Goal: Find specific page/section: Find specific page/section

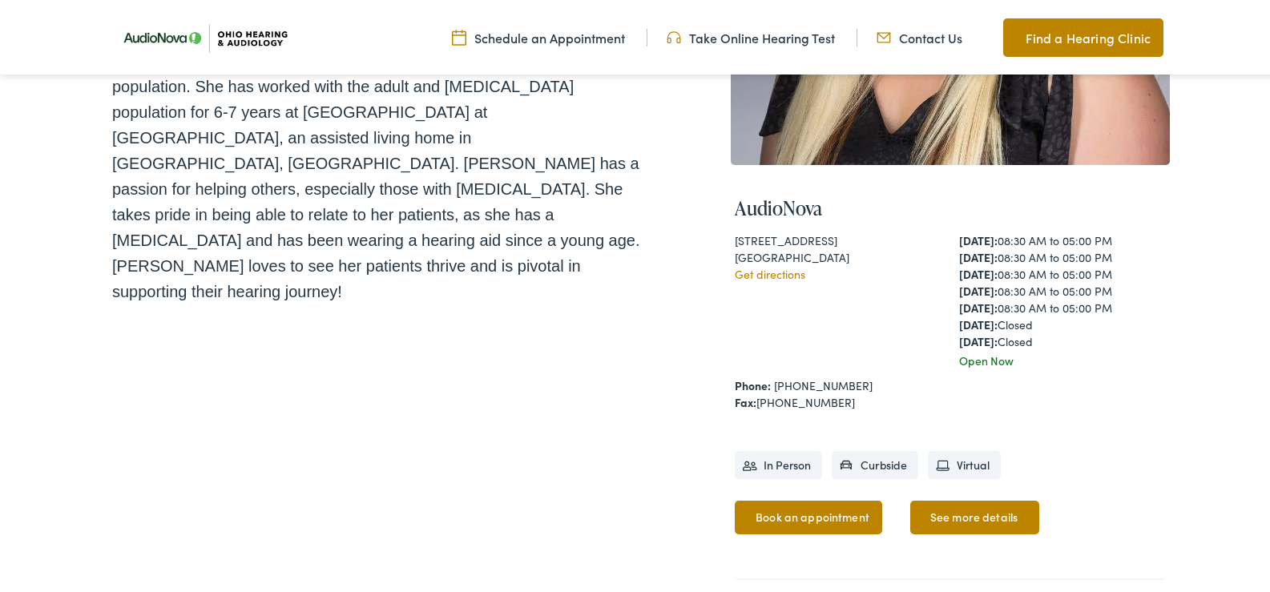
scroll to position [481, 0]
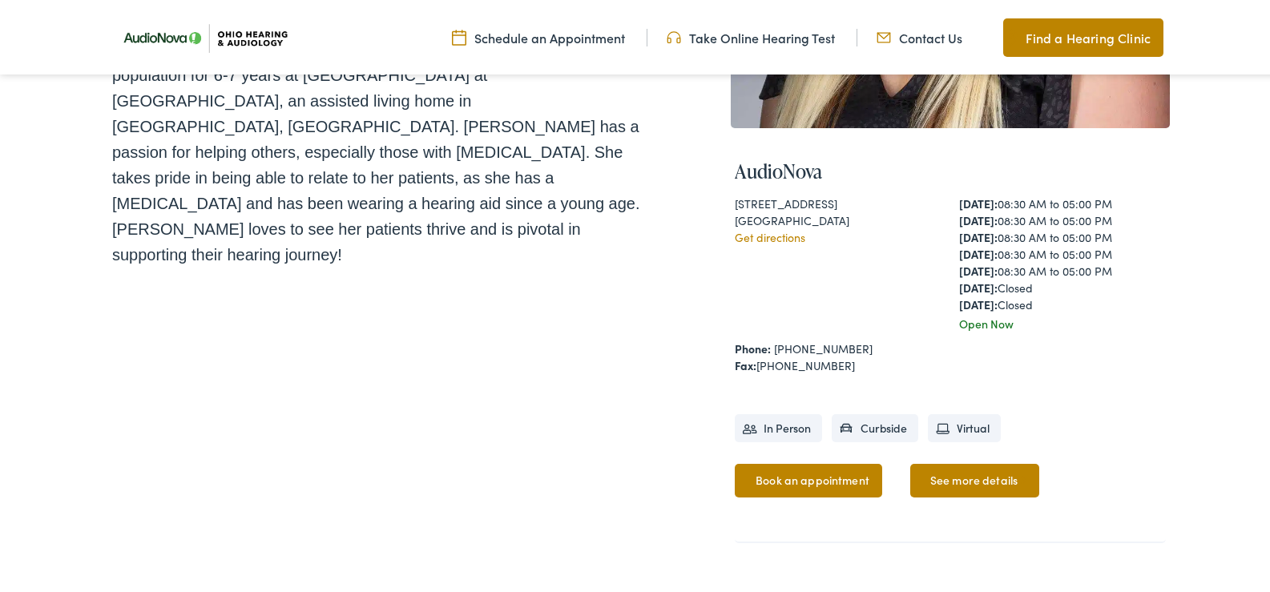
click at [928, 469] on link "See more details" at bounding box center [974, 478] width 129 height 34
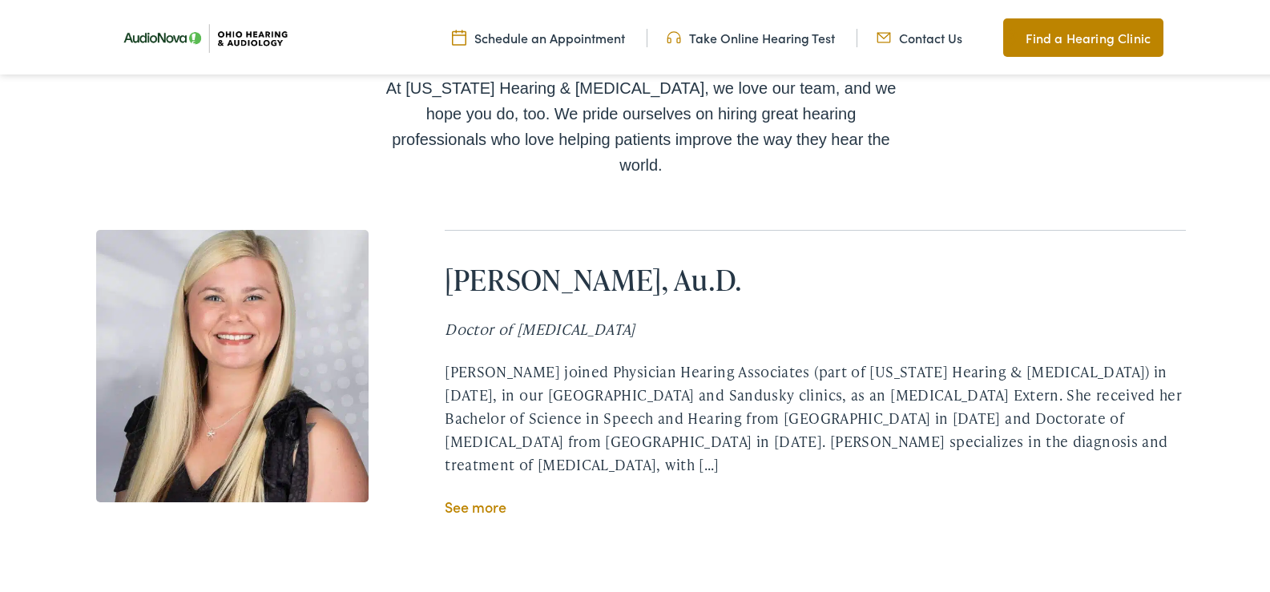
scroll to position [2803, 0]
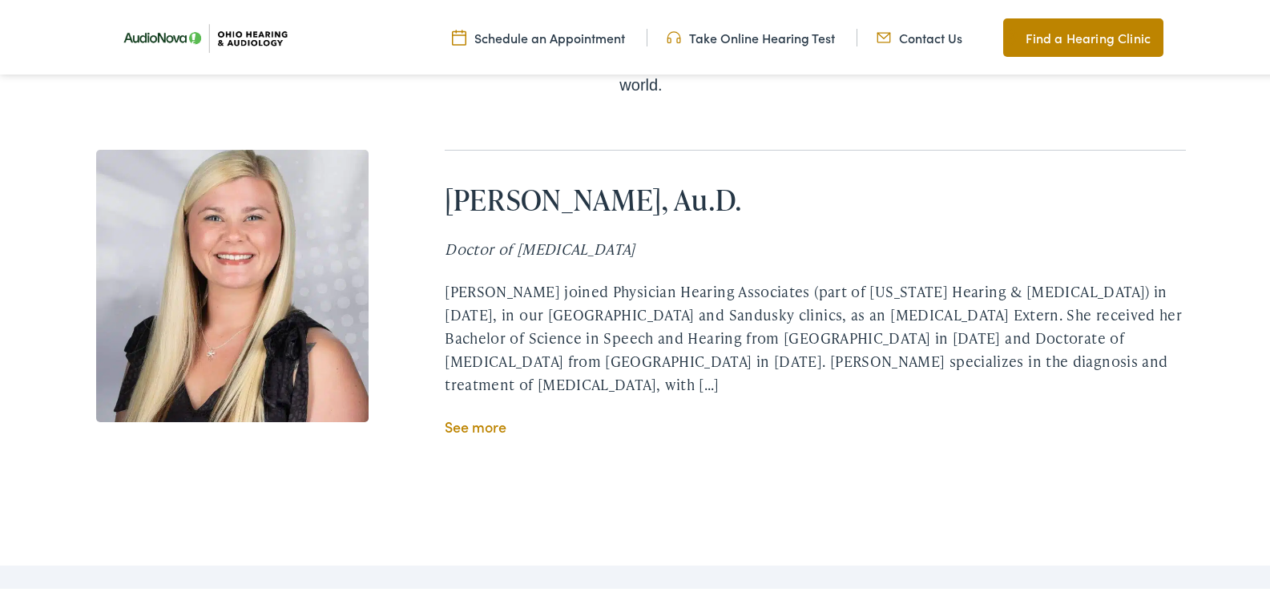
click at [484, 414] on link "See more" at bounding box center [476, 424] width 62 height 20
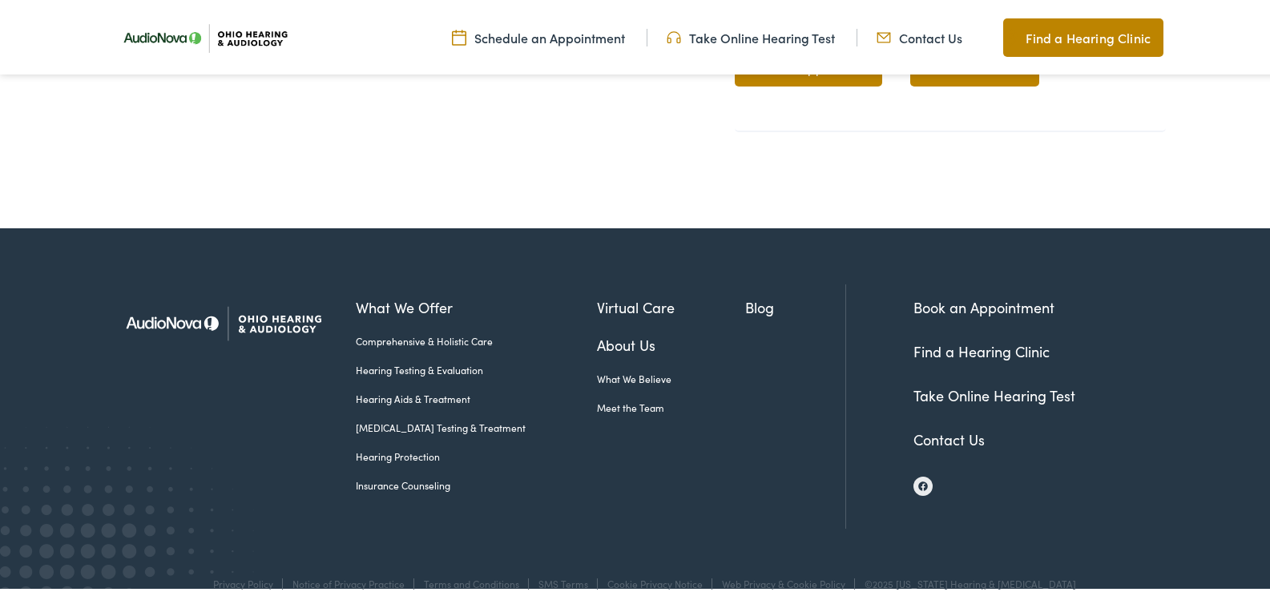
scroll to position [919, 0]
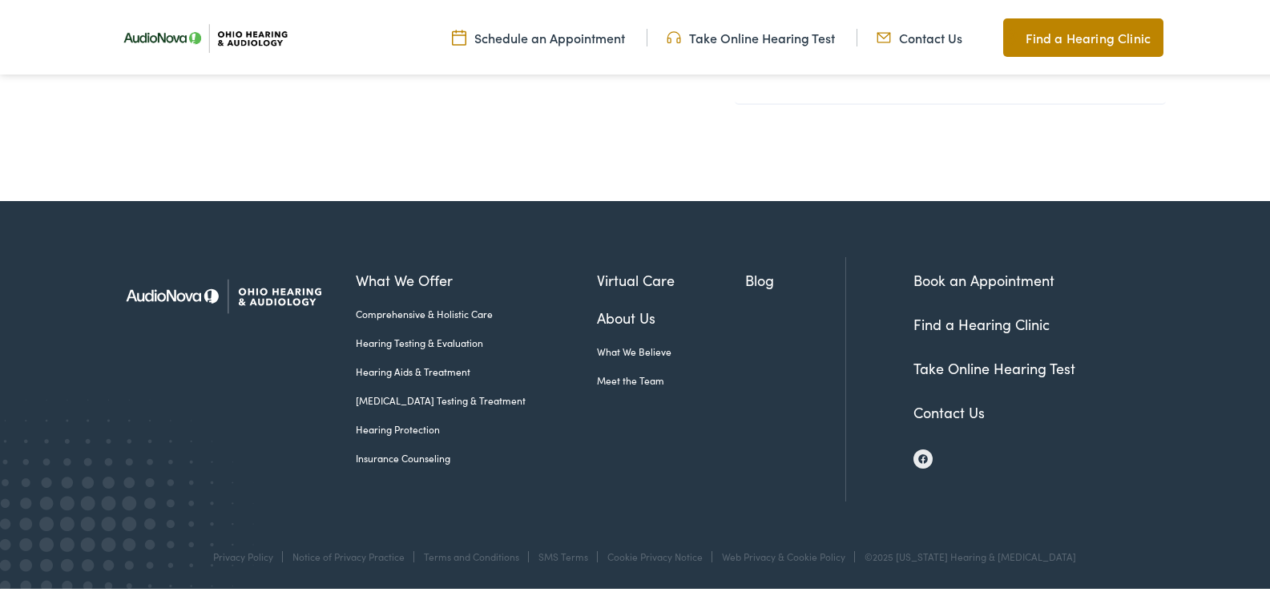
click at [597, 373] on link "Meet the Team" at bounding box center [671, 378] width 149 height 14
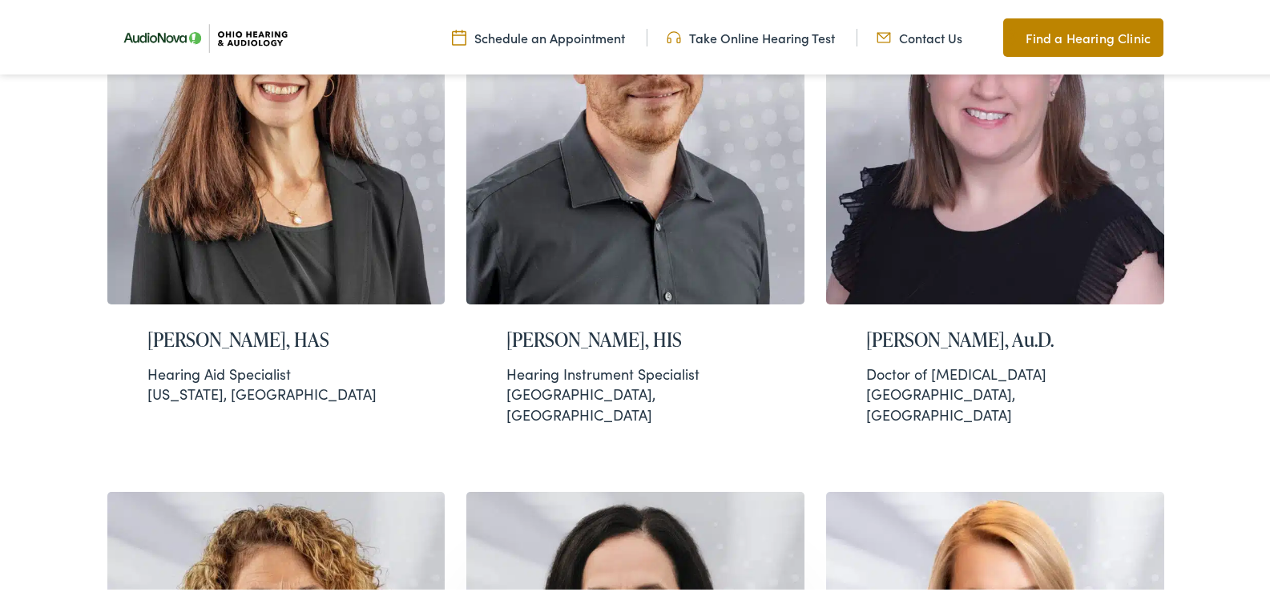
scroll to position [2799, 0]
